Goal: Transaction & Acquisition: Purchase product/service

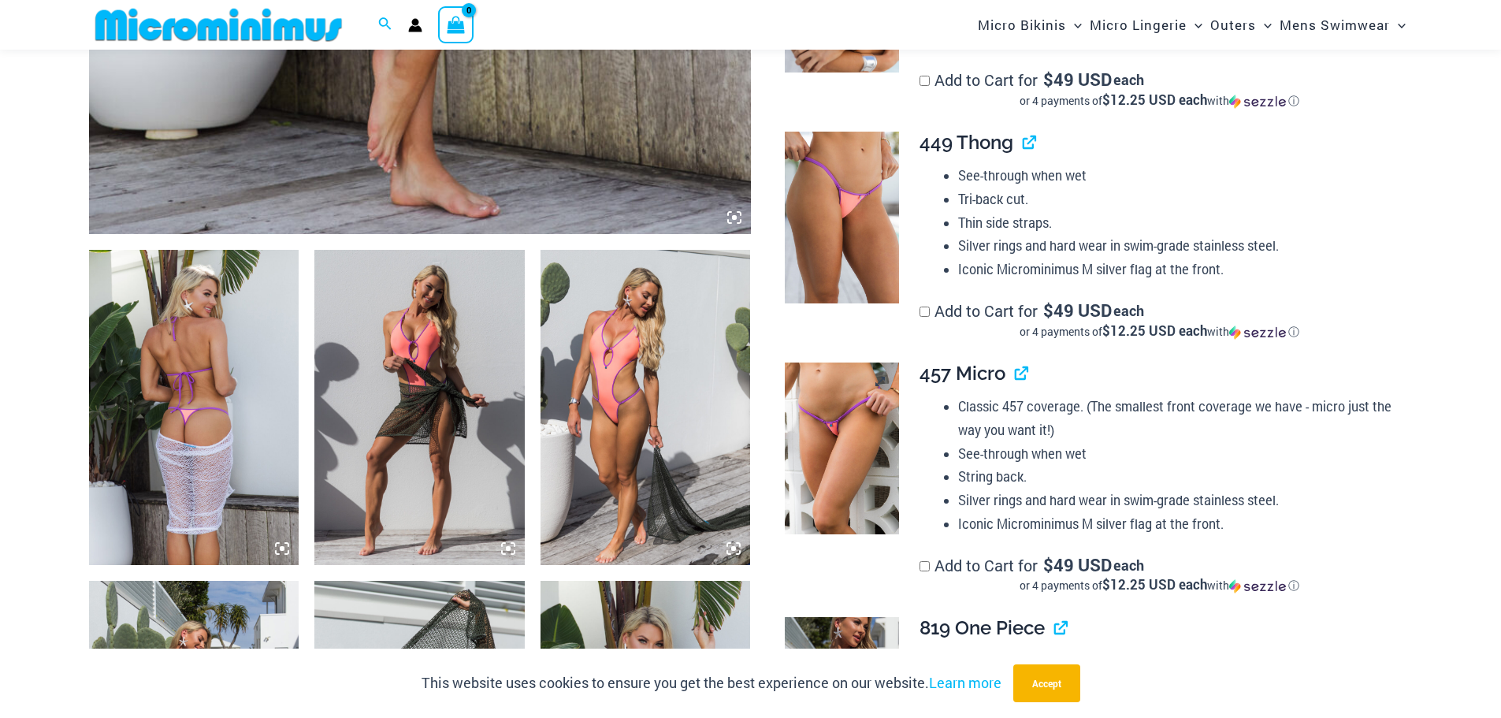
scroll to position [931, 0]
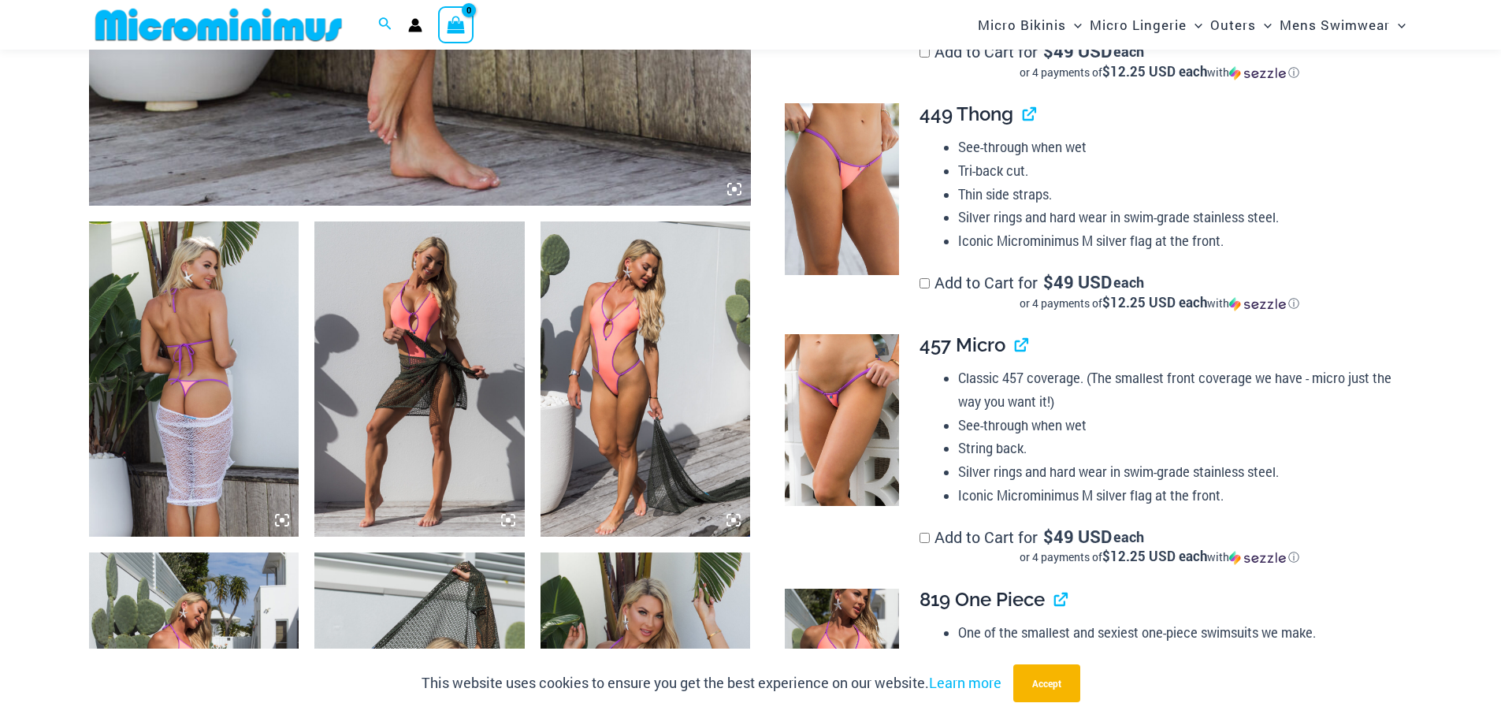
click at [845, 402] on img at bounding box center [842, 420] width 114 height 172
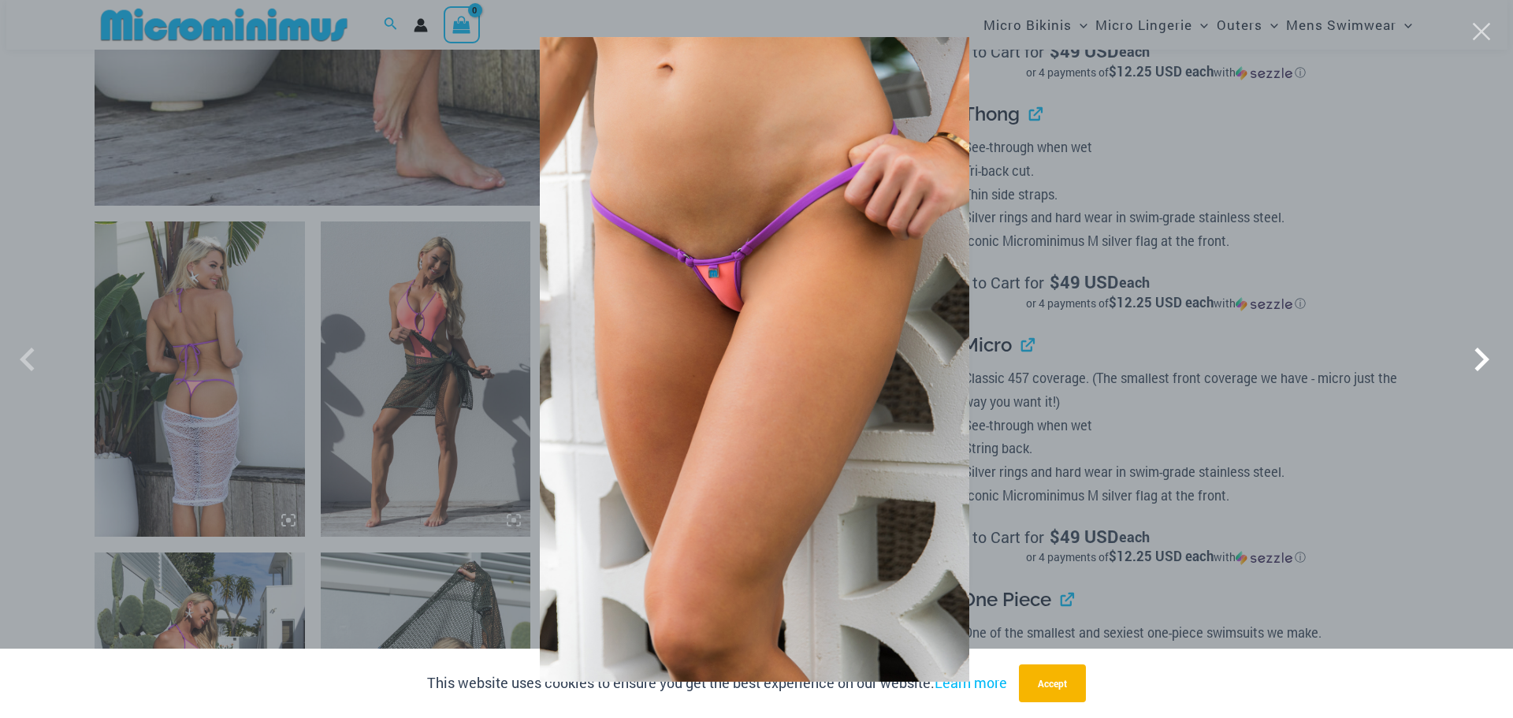
click at [1480, 346] on span at bounding box center [1481, 359] width 47 height 47
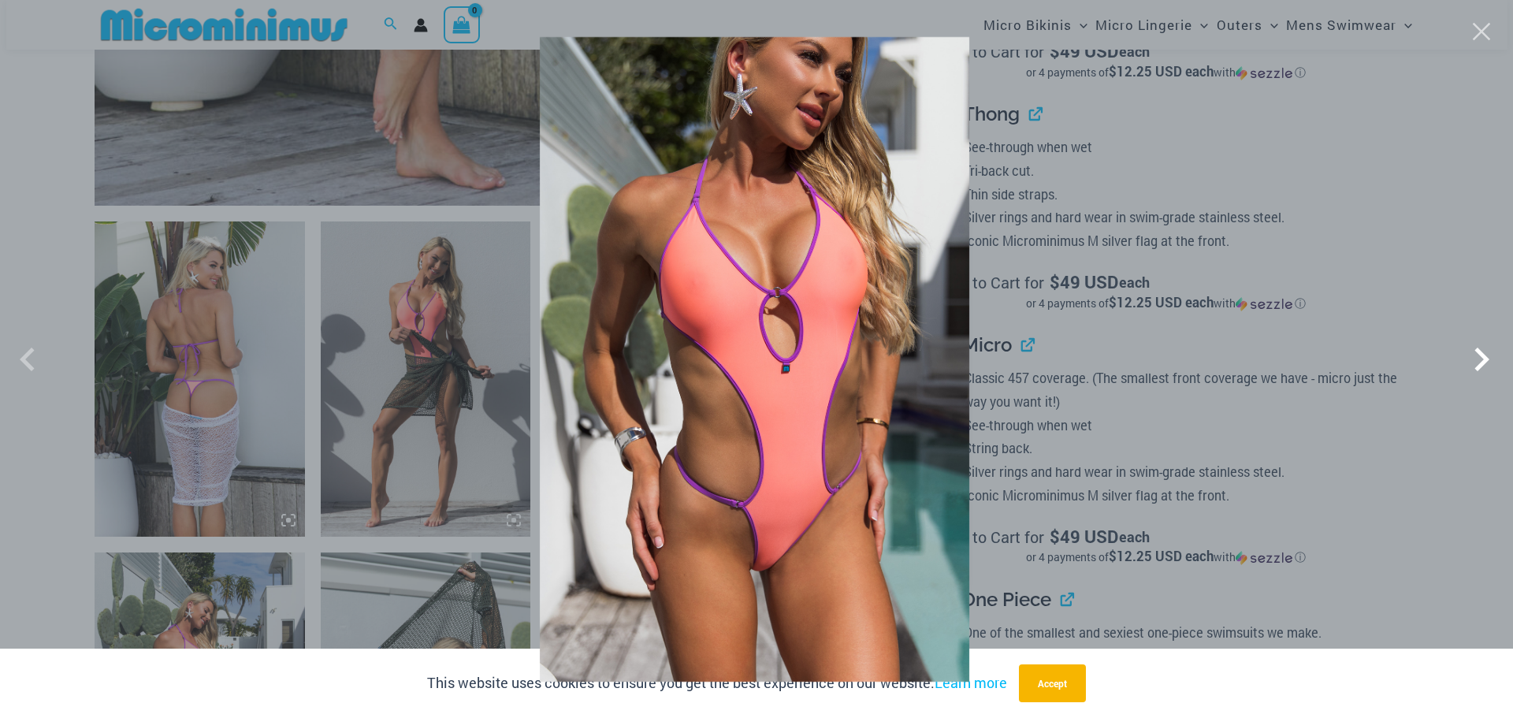
click at [1480, 346] on span at bounding box center [1481, 359] width 47 height 47
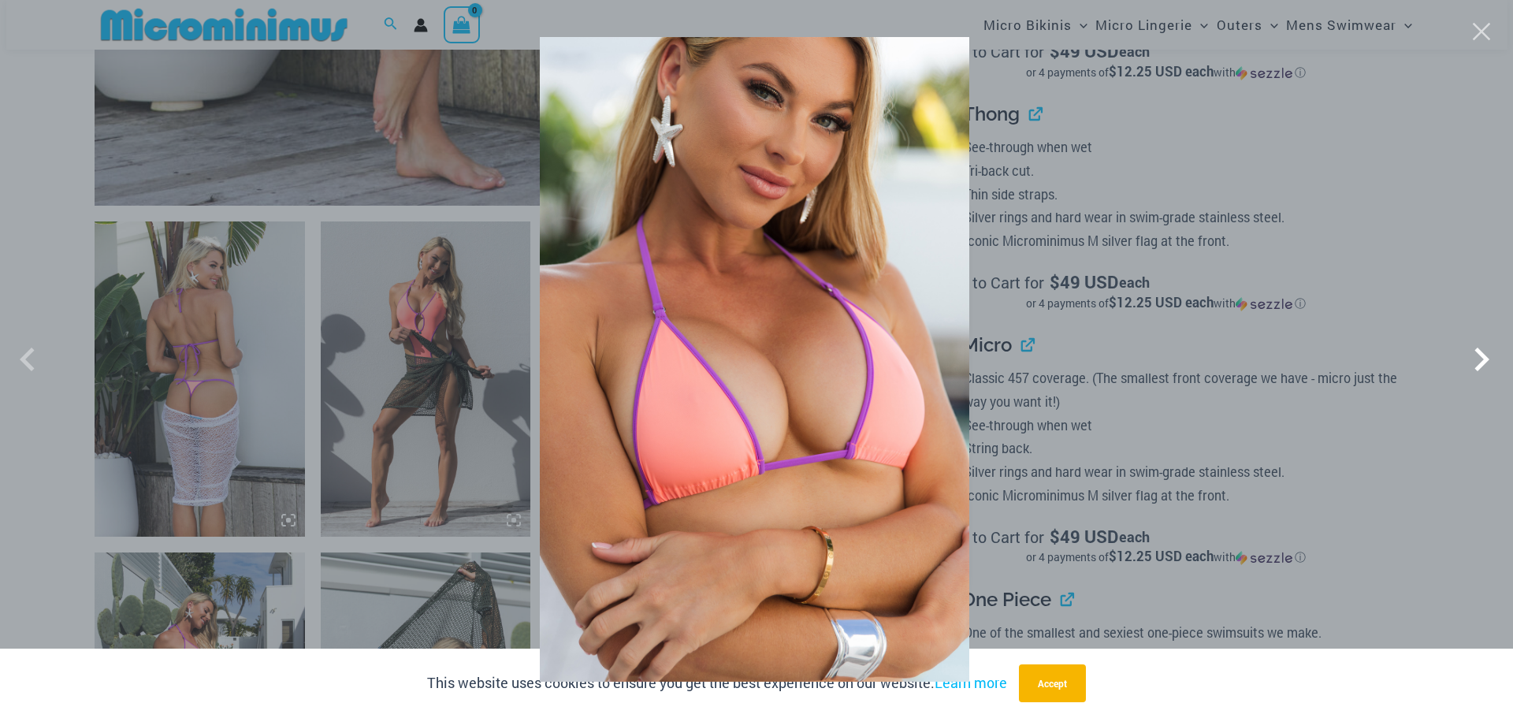
click at [1480, 346] on span at bounding box center [1481, 359] width 47 height 47
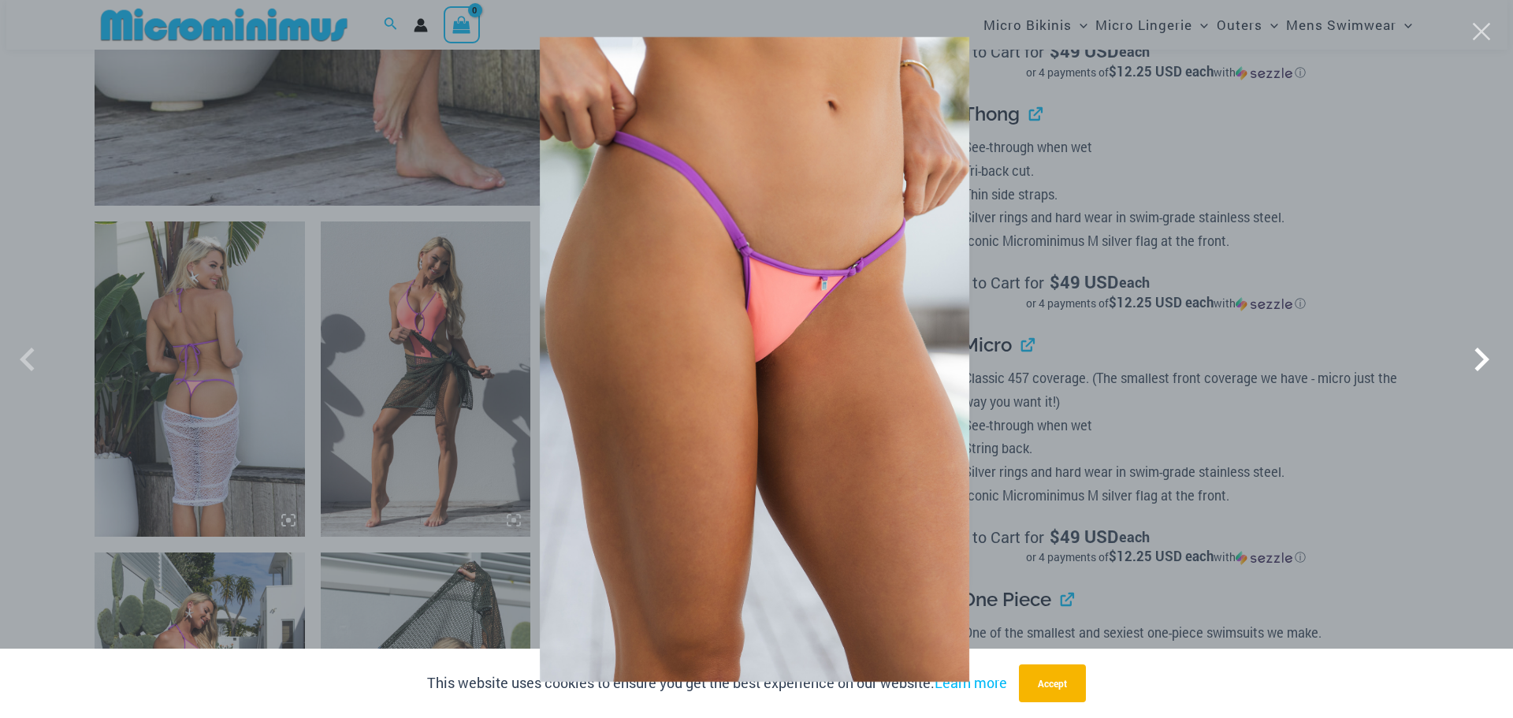
click at [1480, 346] on span at bounding box center [1481, 359] width 47 height 47
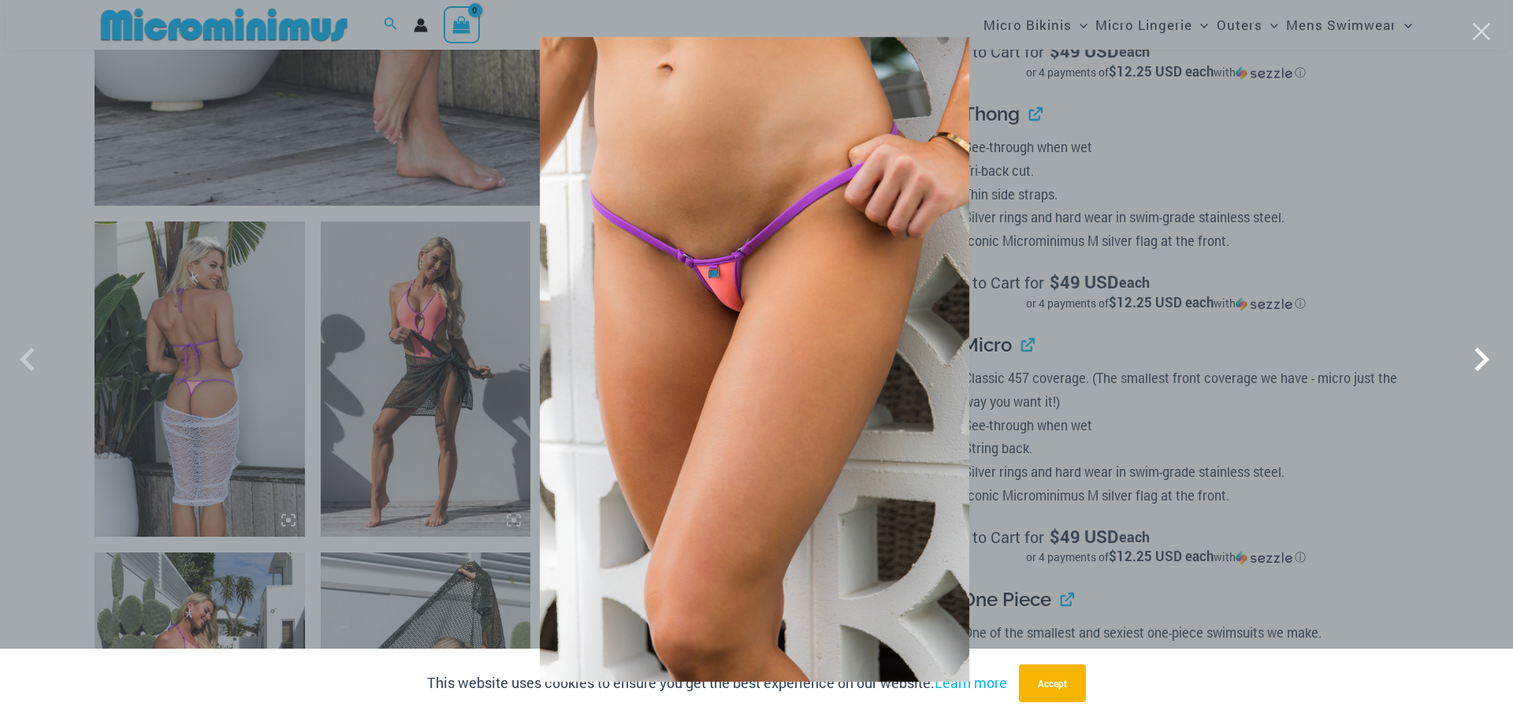
click at [1480, 346] on span at bounding box center [1481, 359] width 47 height 47
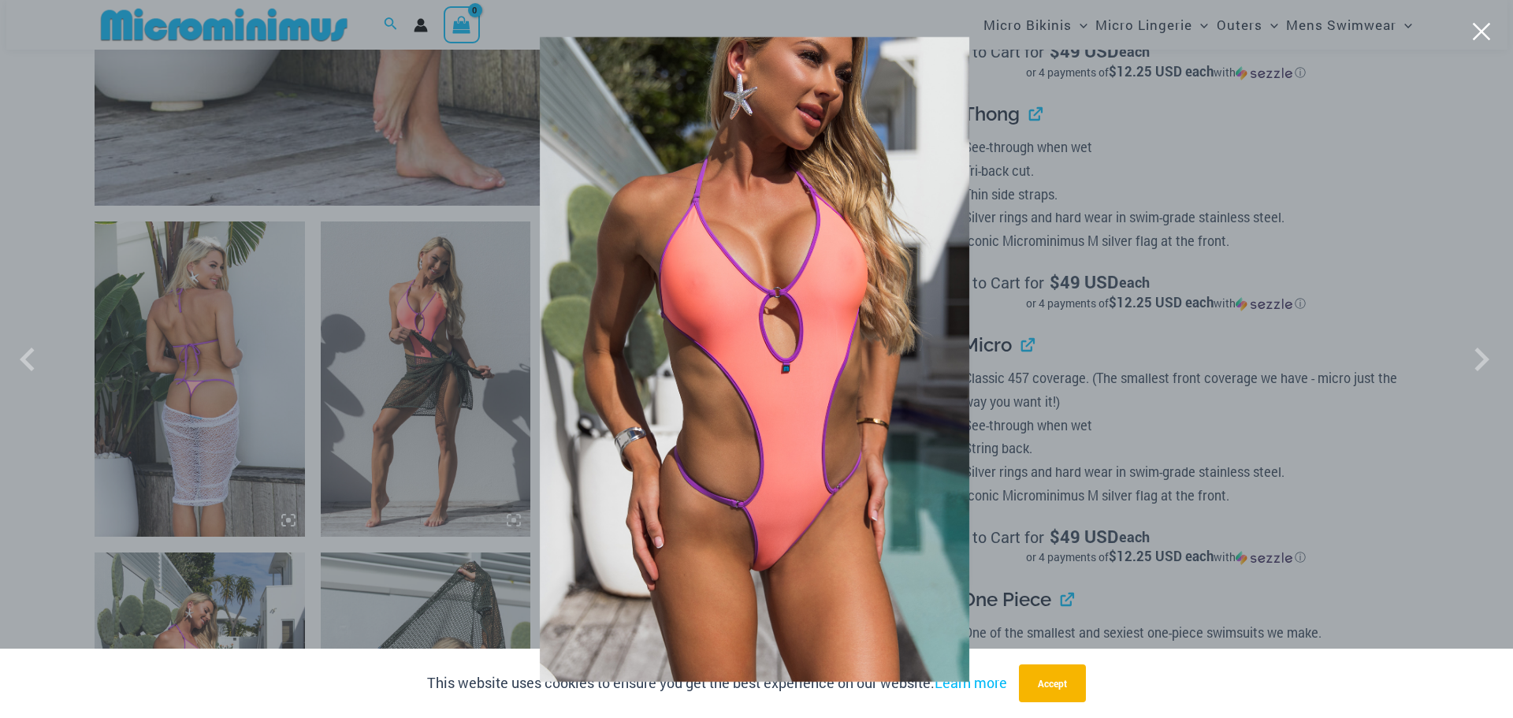
click at [1491, 32] on button "Close" at bounding box center [1481, 32] width 24 height 24
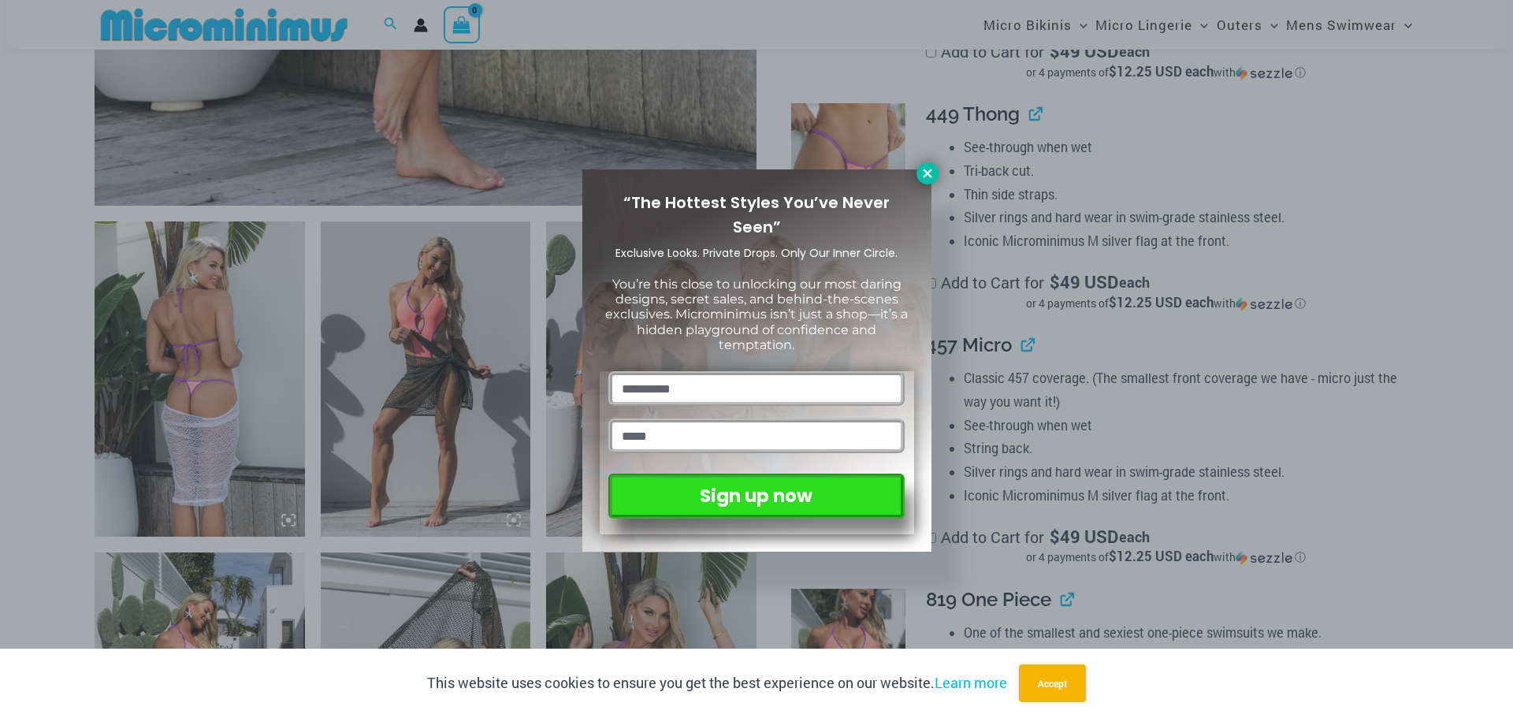
click at [925, 169] on icon at bounding box center [927, 173] width 14 height 14
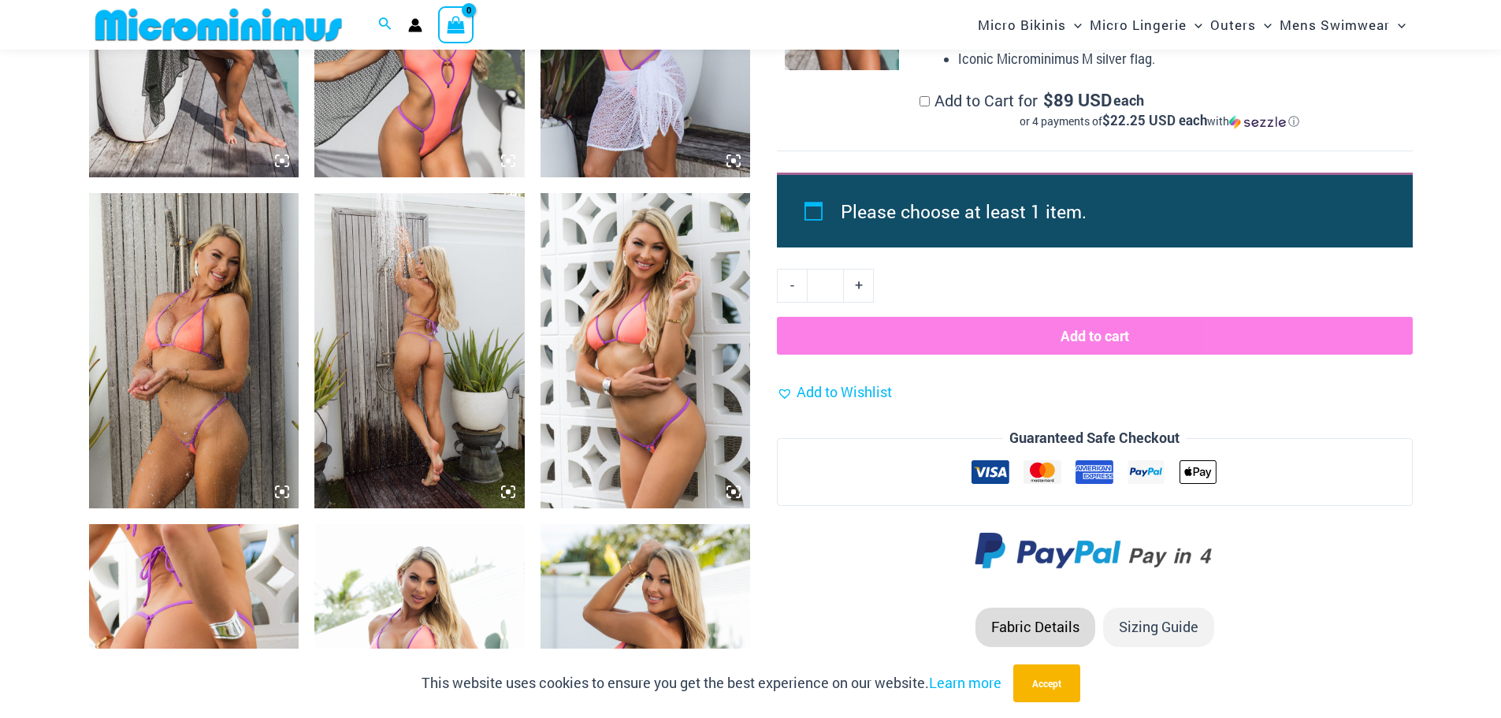
scroll to position [1640, 0]
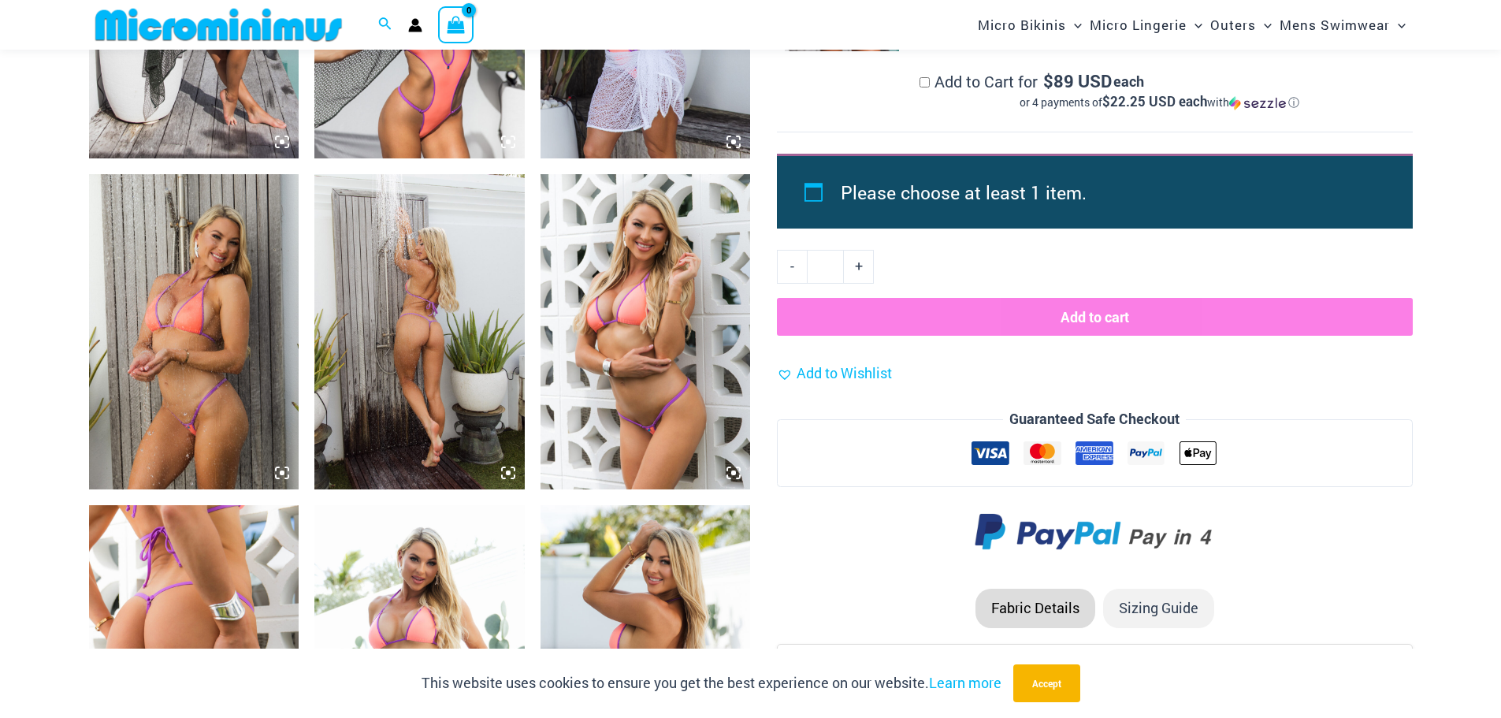
click at [141, 291] on img at bounding box center [194, 331] width 210 height 315
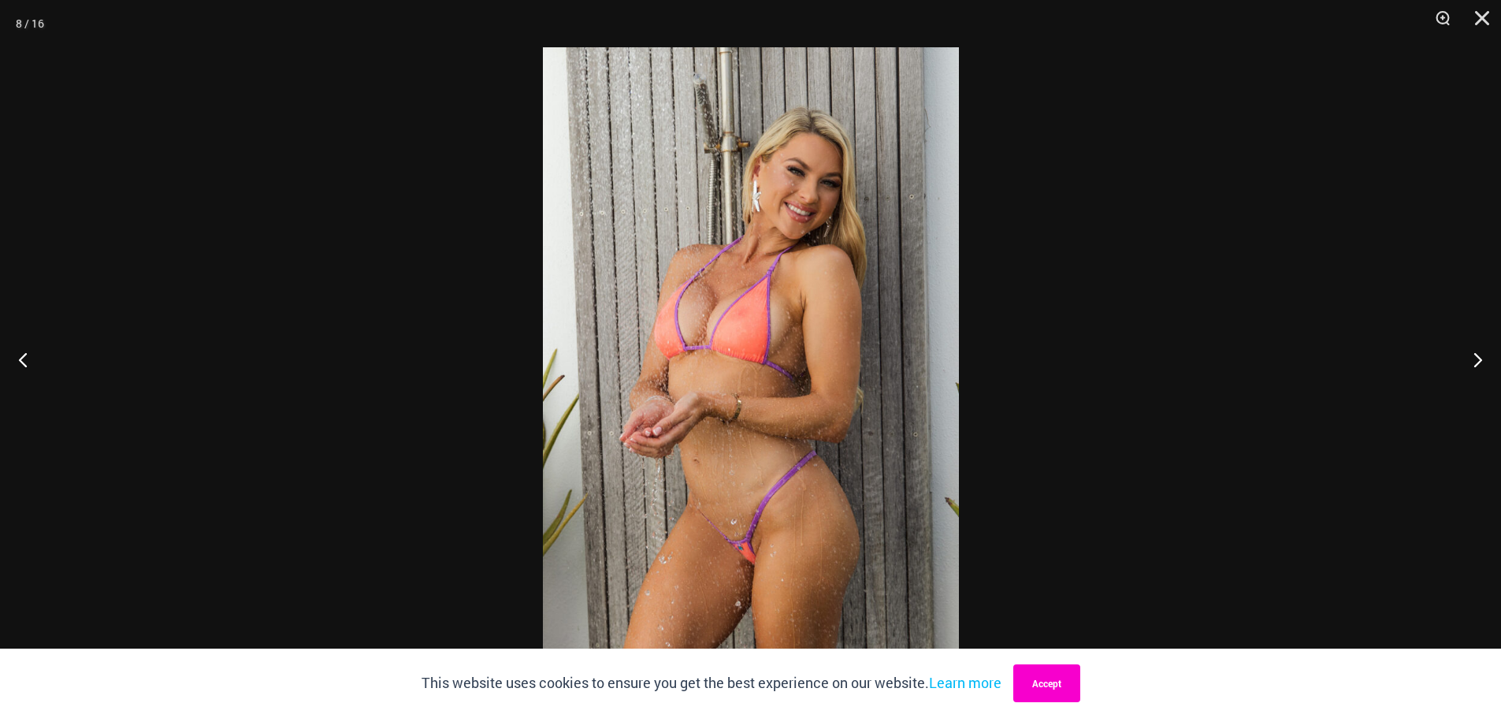
click at [1050, 676] on button "Accept" at bounding box center [1046, 683] width 67 height 38
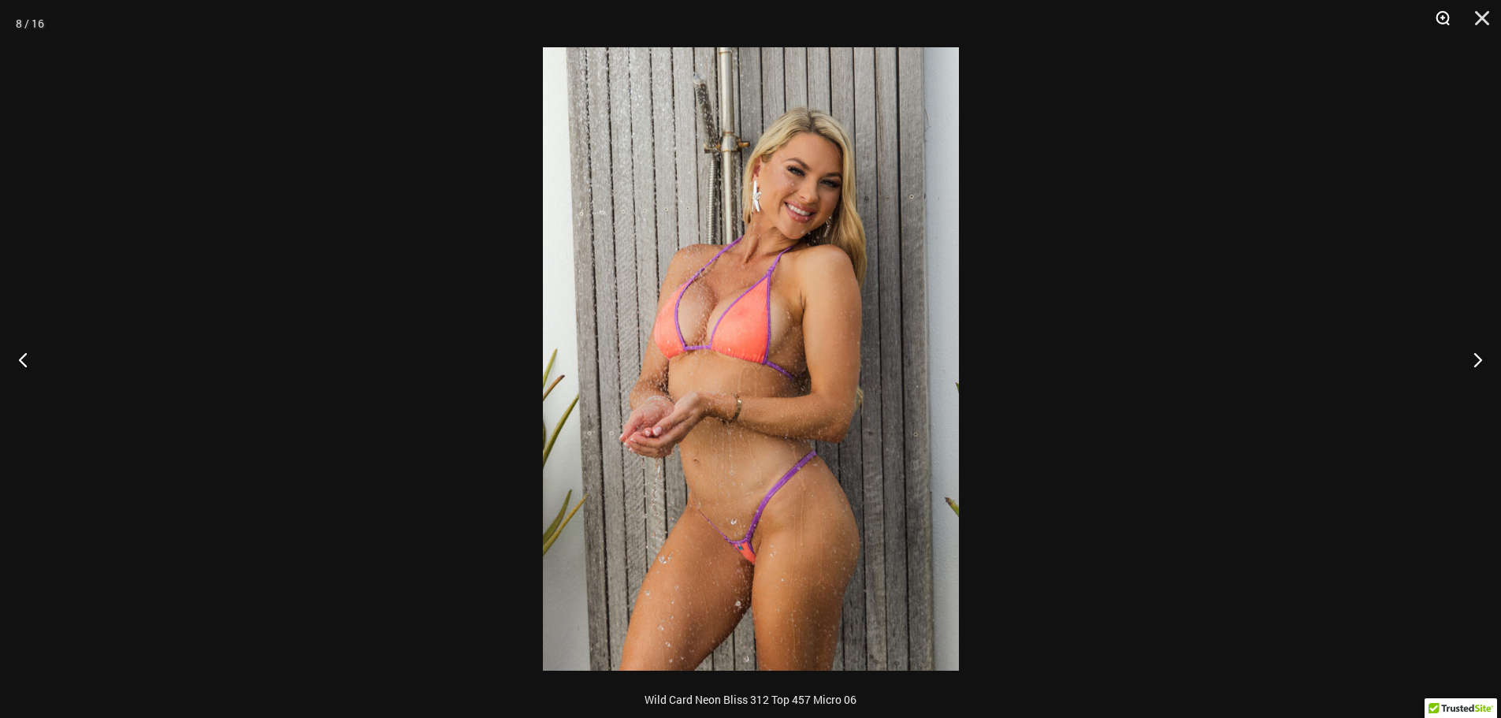
click at [1445, 14] on button "Zoom" at bounding box center [1436, 23] width 39 height 47
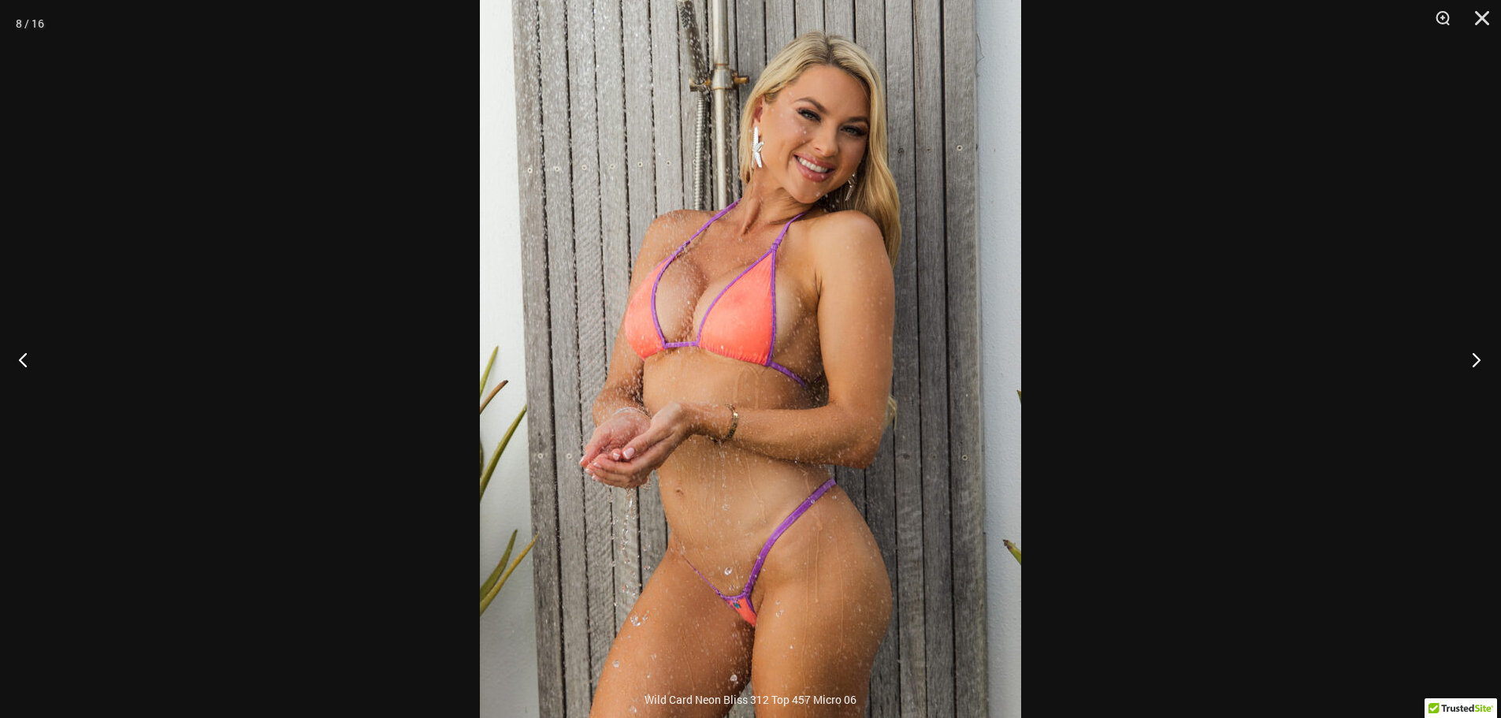
click at [1473, 357] on button "Next" at bounding box center [1471, 359] width 59 height 79
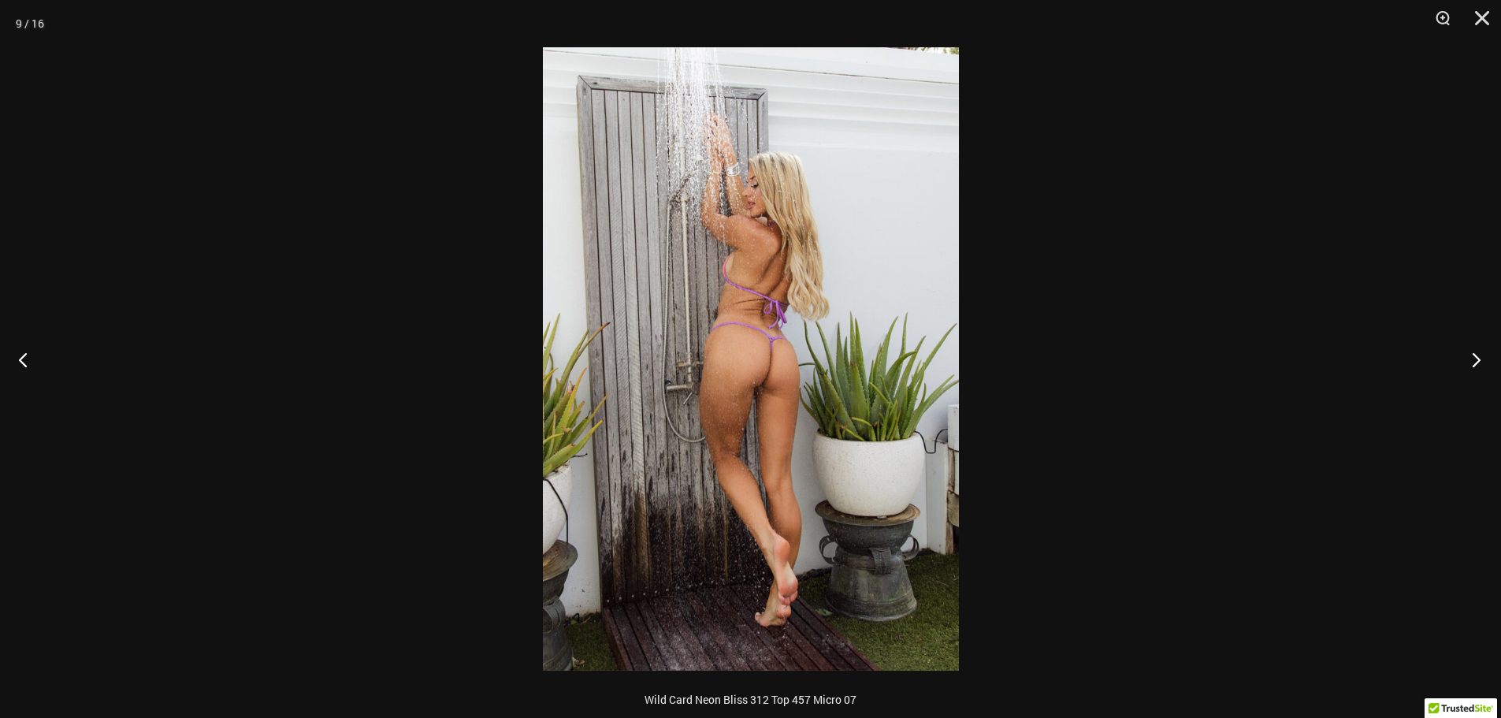
click at [1473, 357] on button "Next" at bounding box center [1471, 359] width 59 height 79
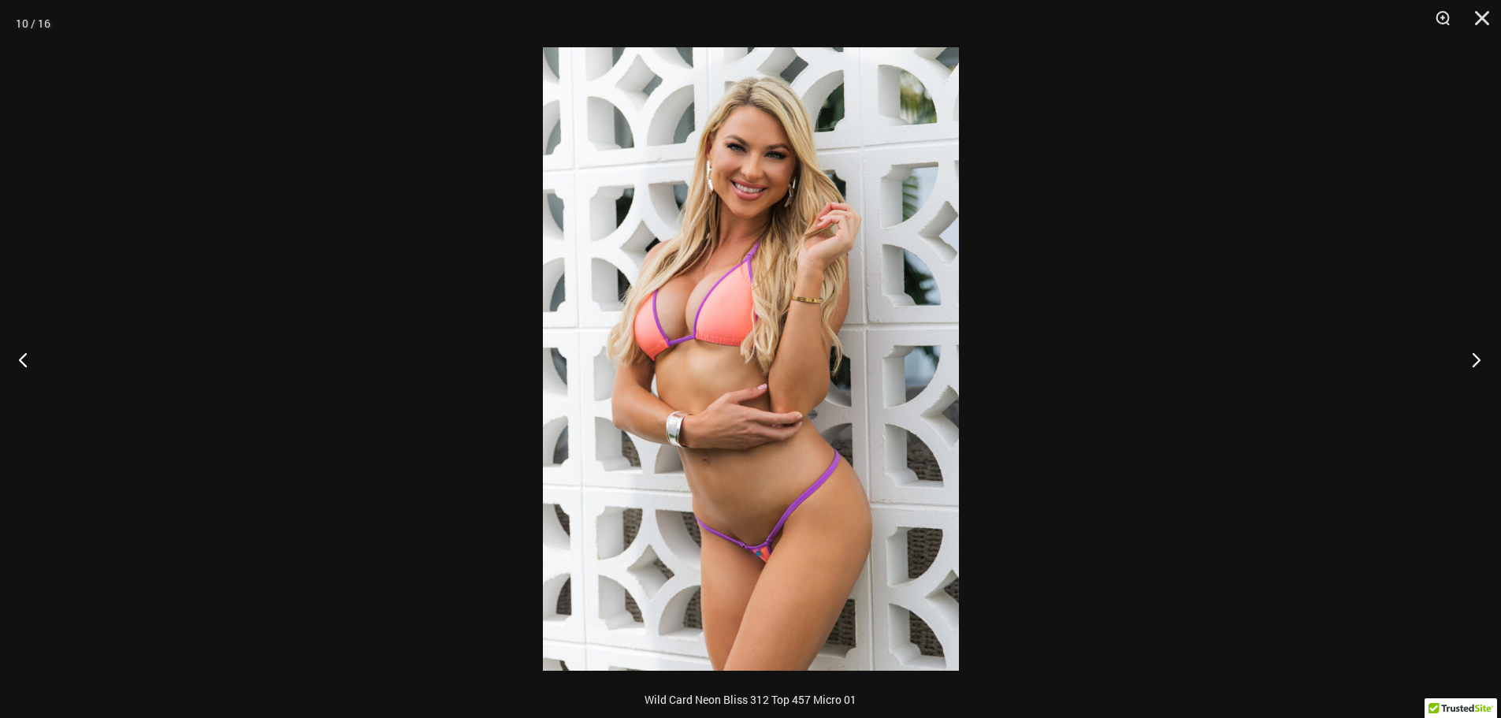
click at [1473, 357] on button "Next" at bounding box center [1471, 359] width 59 height 79
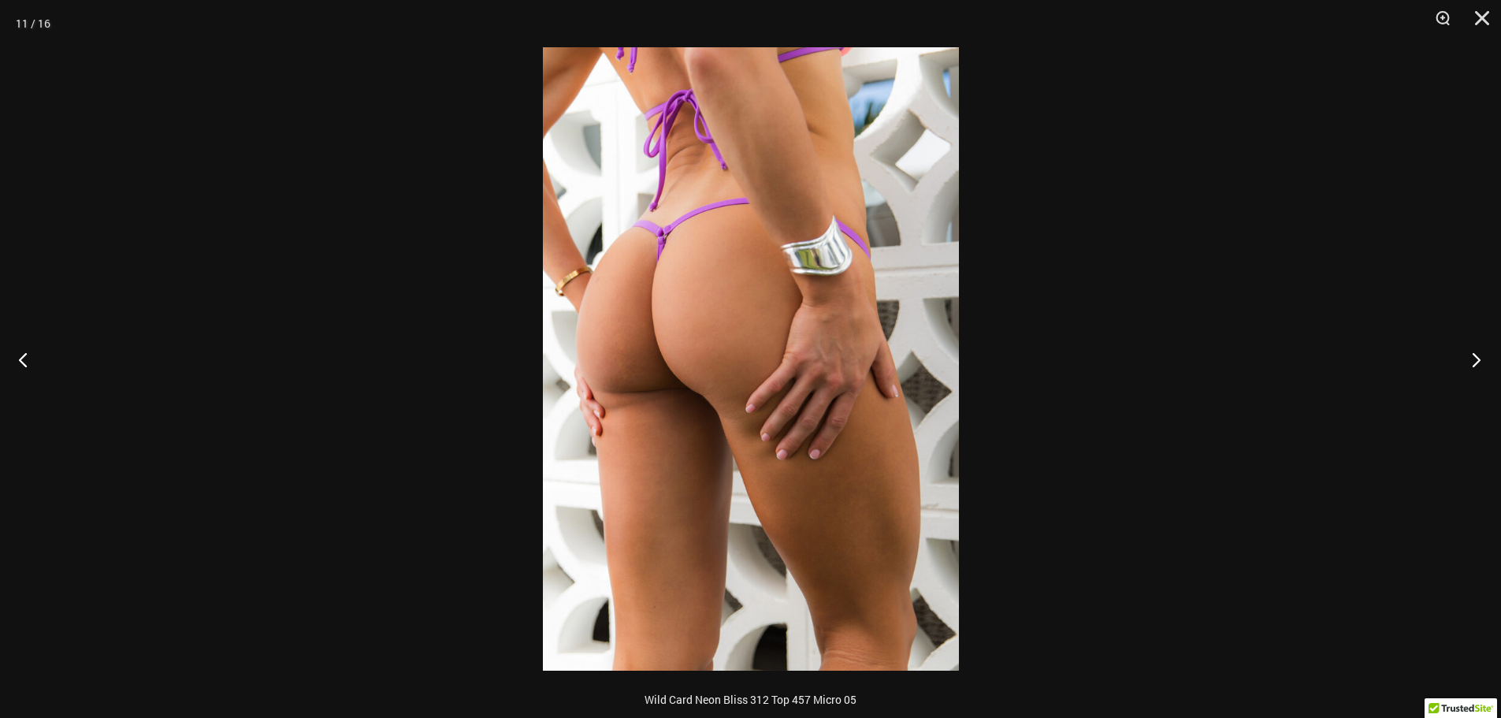
click at [1473, 357] on button "Next" at bounding box center [1471, 359] width 59 height 79
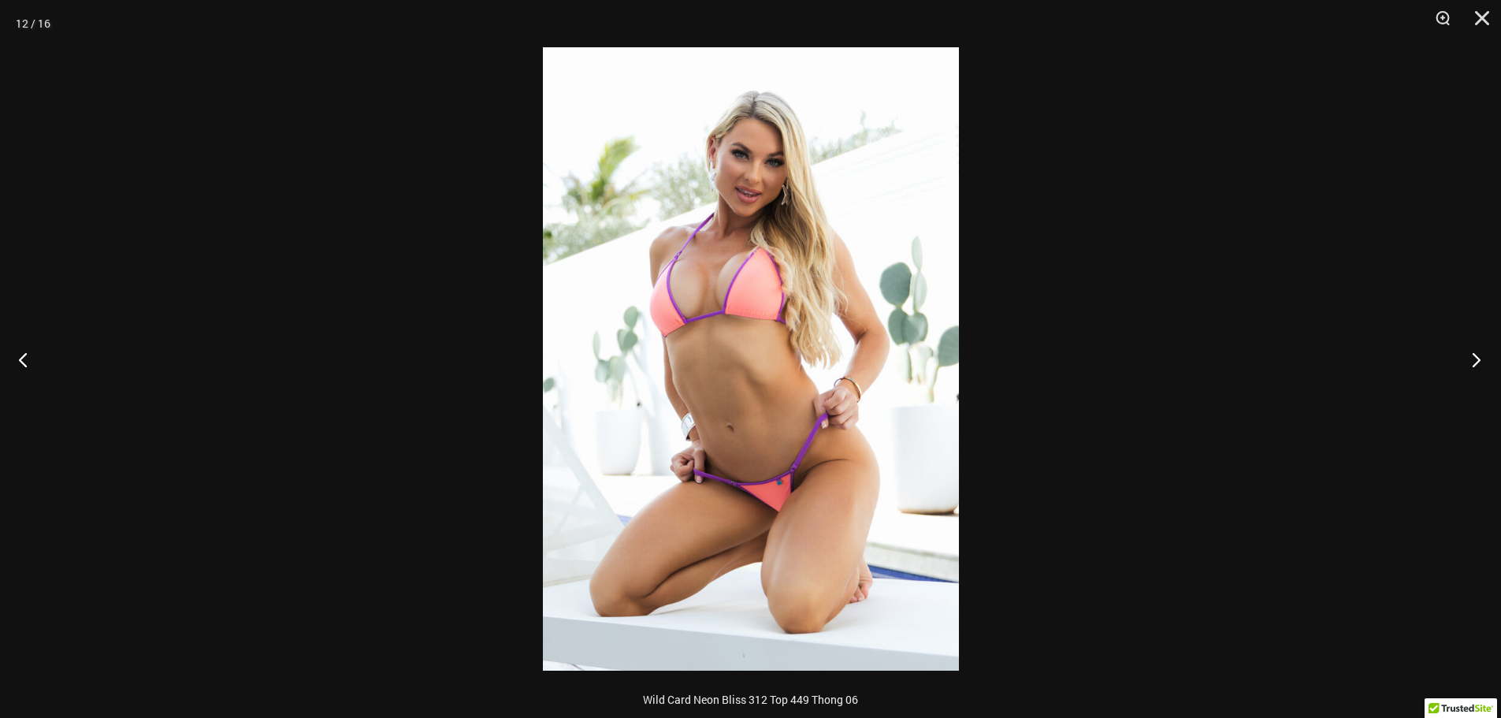
click at [1473, 357] on button "Next" at bounding box center [1471, 359] width 59 height 79
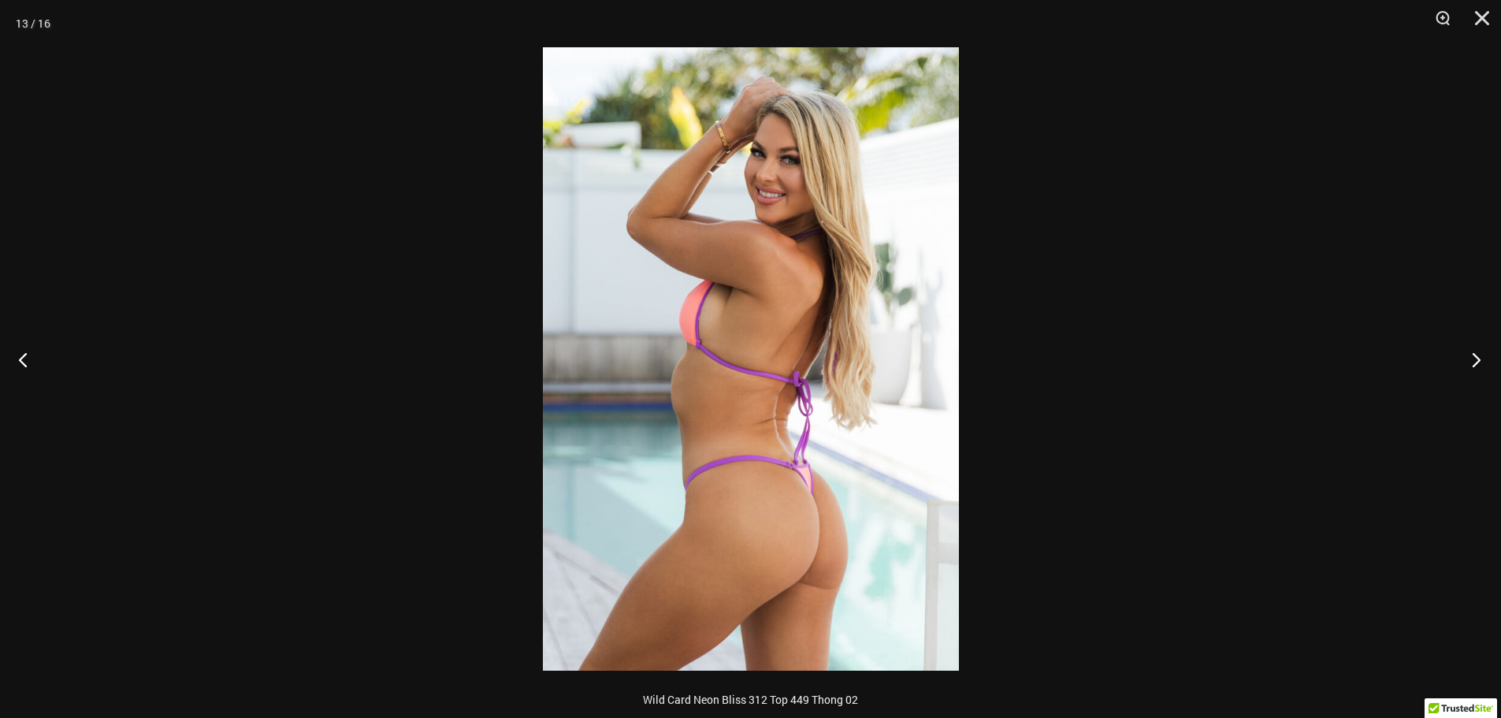
click at [1473, 357] on button "Next" at bounding box center [1471, 359] width 59 height 79
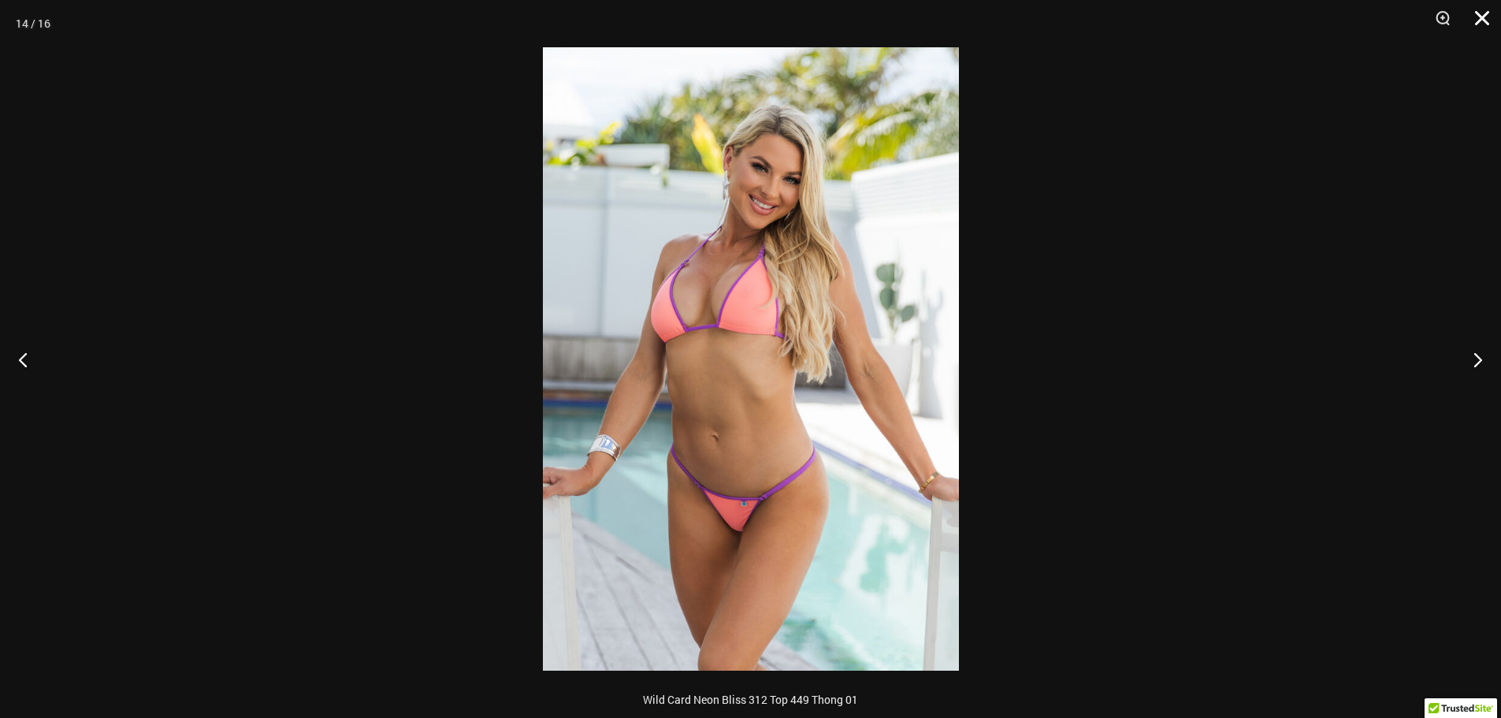
click at [1481, 14] on button "Close" at bounding box center [1476, 23] width 39 height 47
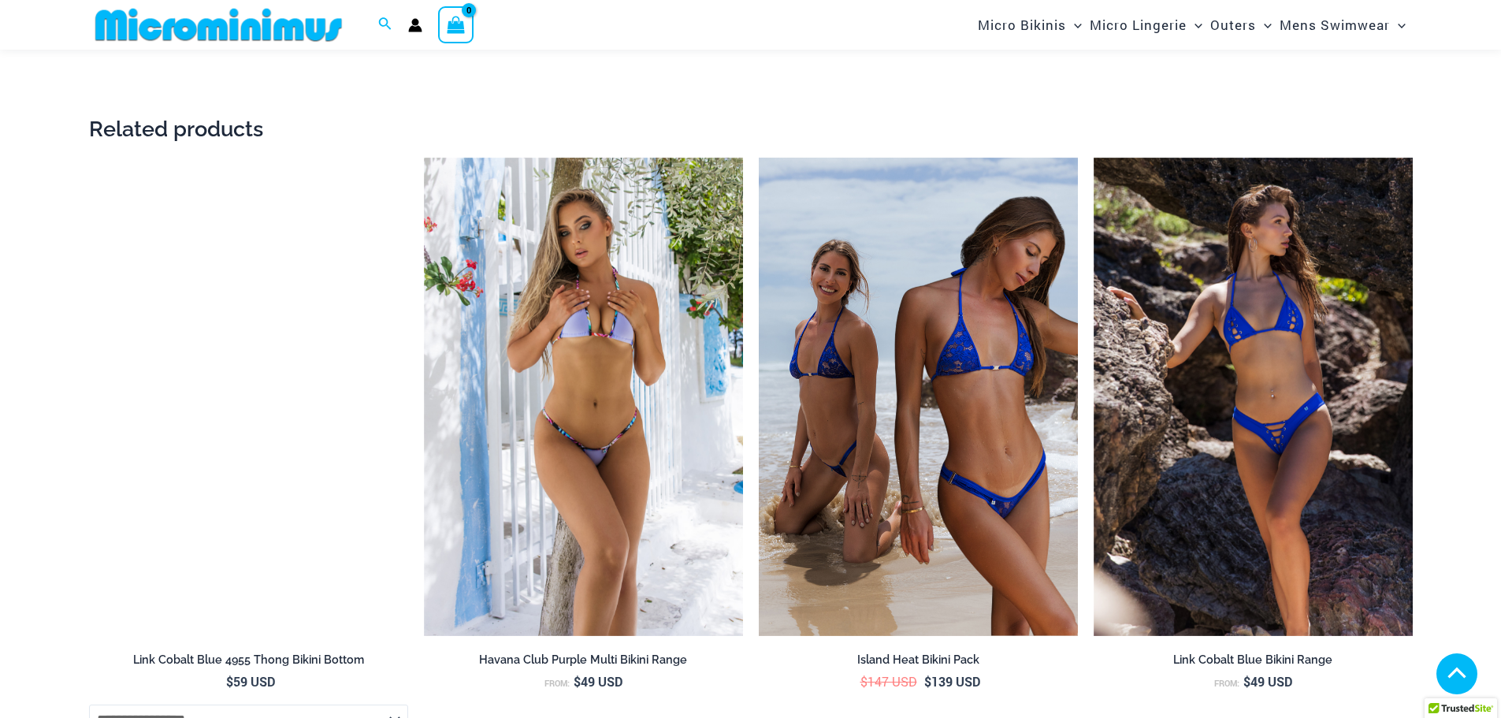
scroll to position [3373, 0]
